Goal: Find specific page/section: Find specific page/section

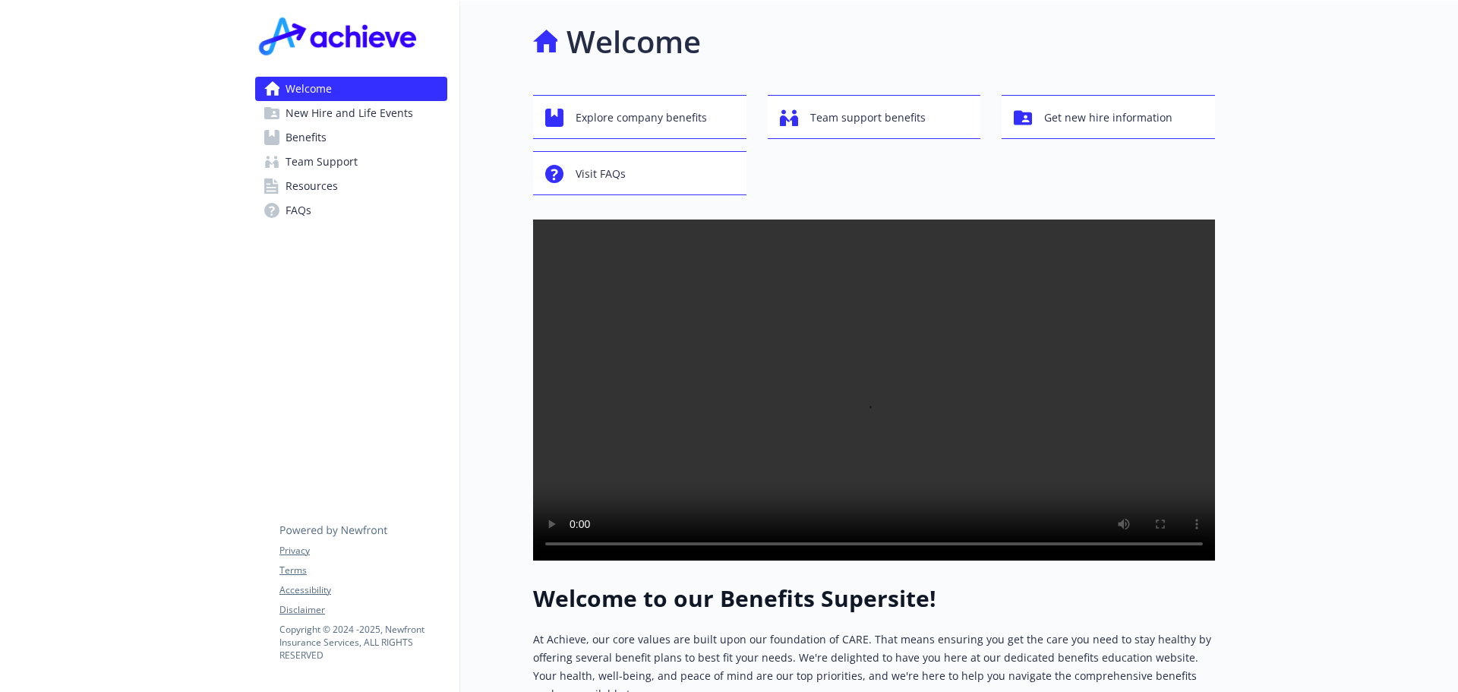
scroll to position [304, 0]
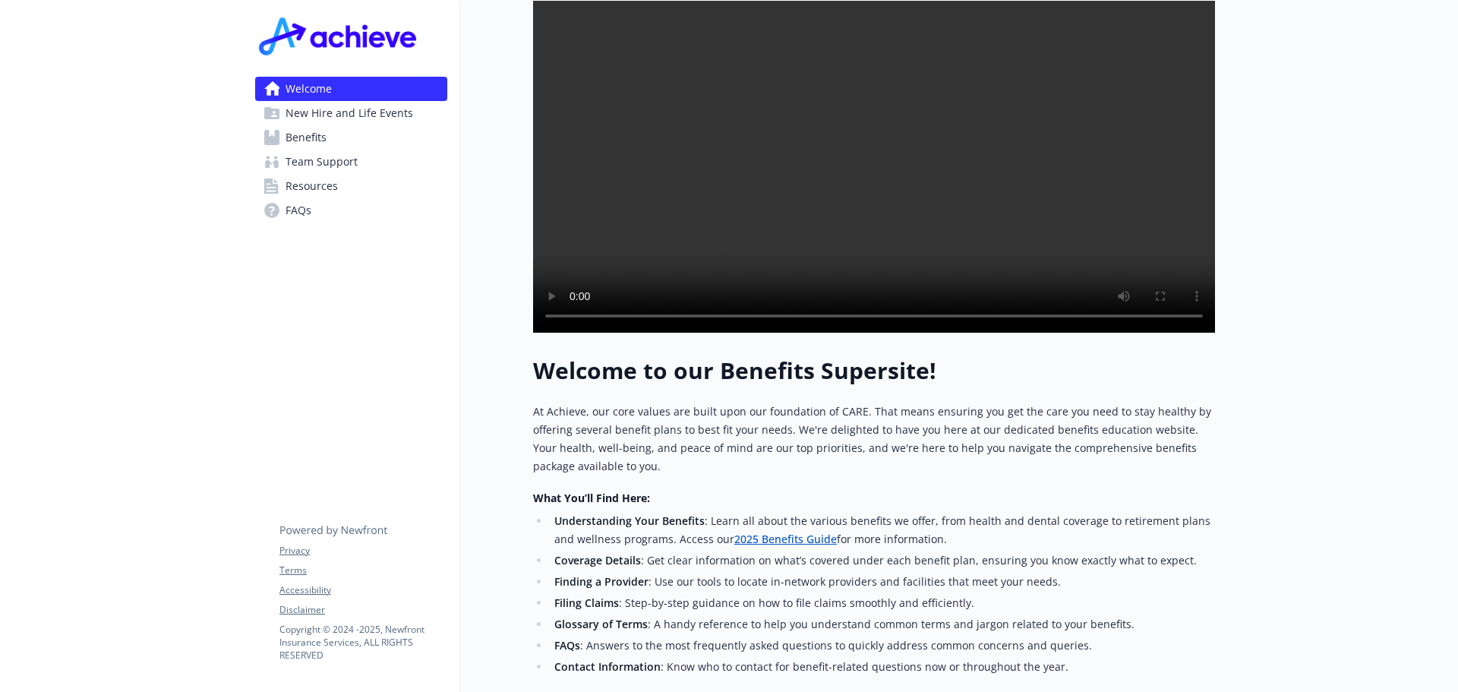
click at [303, 216] on span "FAQs" at bounding box center [299, 210] width 26 height 24
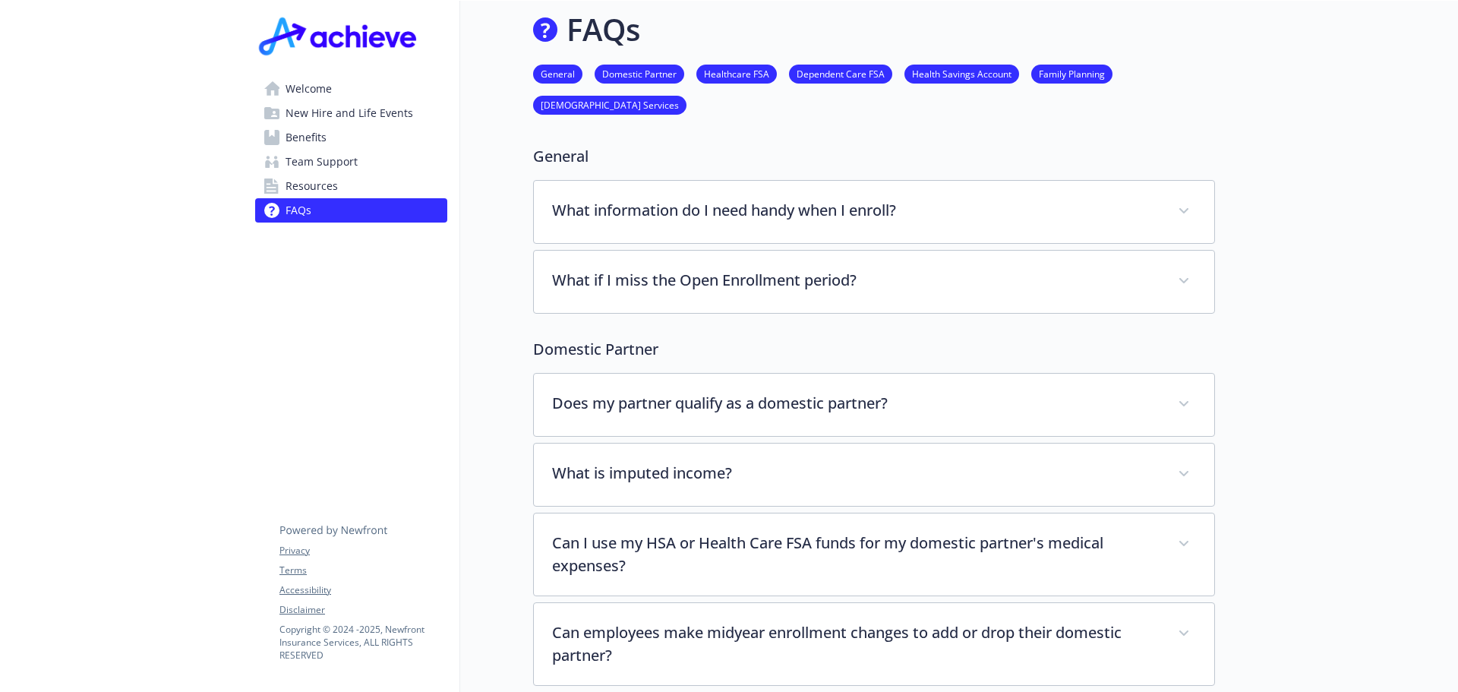
scroll to position [228, 0]
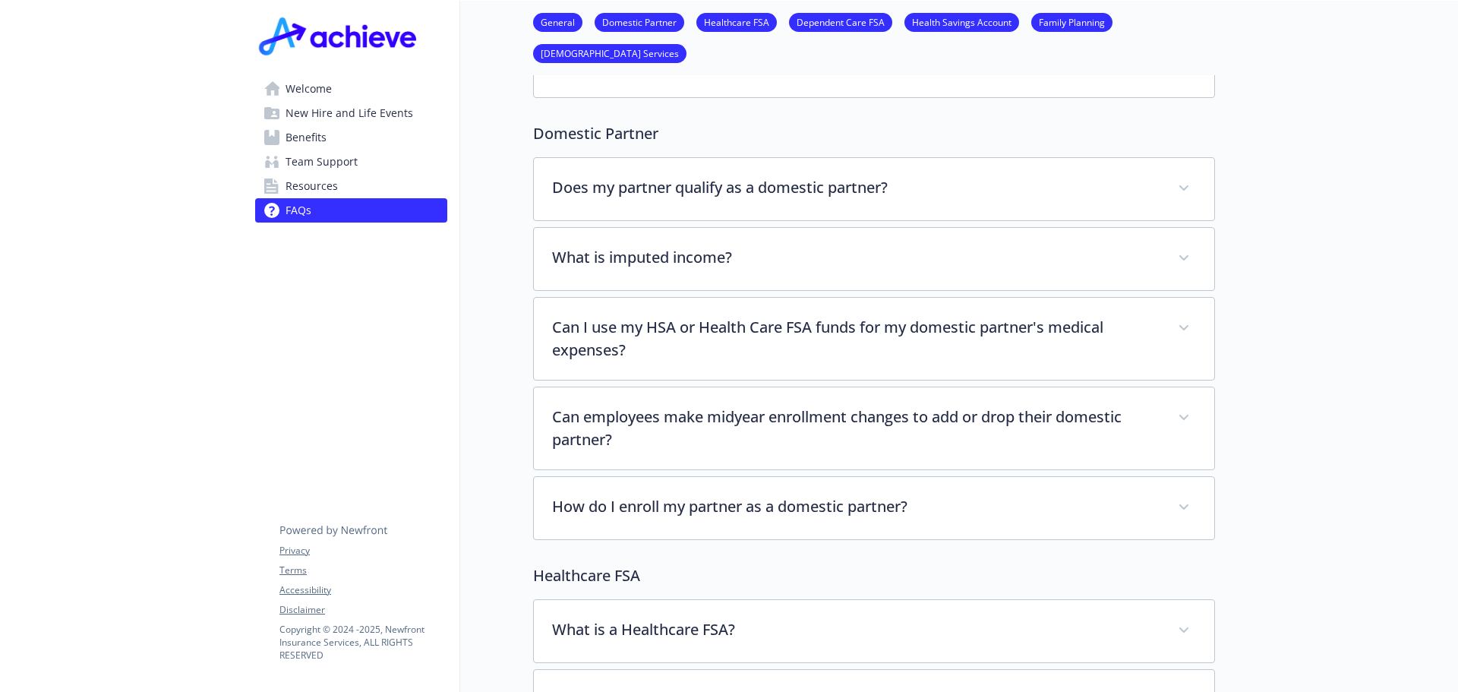
click at [325, 167] on span "Team Support" at bounding box center [322, 162] width 72 height 24
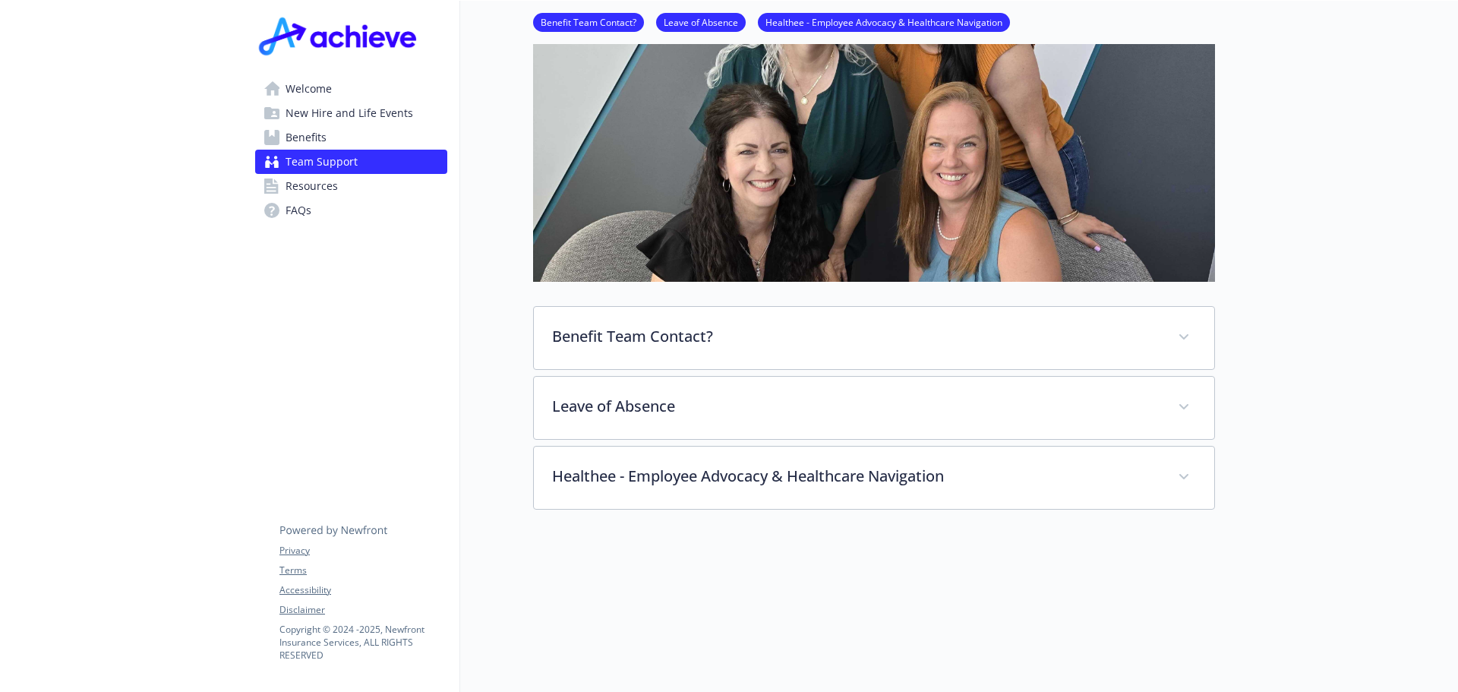
click at [305, 126] on span "Benefits" at bounding box center [306, 137] width 41 height 24
